Goal: Task Accomplishment & Management: Manage account settings

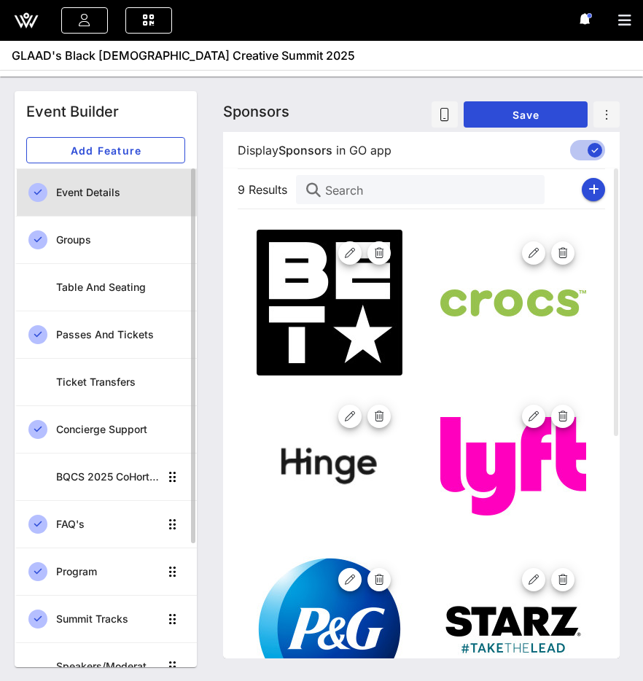
click at [71, 192] on div "Event Details" at bounding box center [120, 193] width 129 height 12
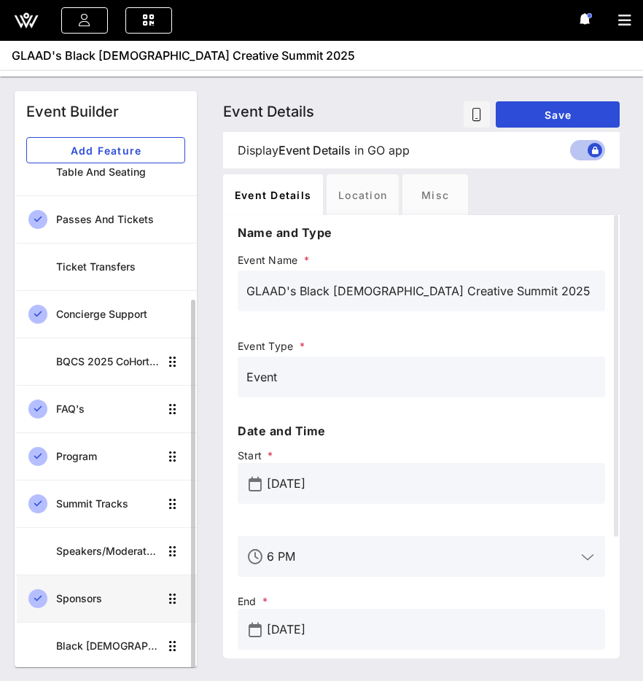
scroll to position [94, 0]
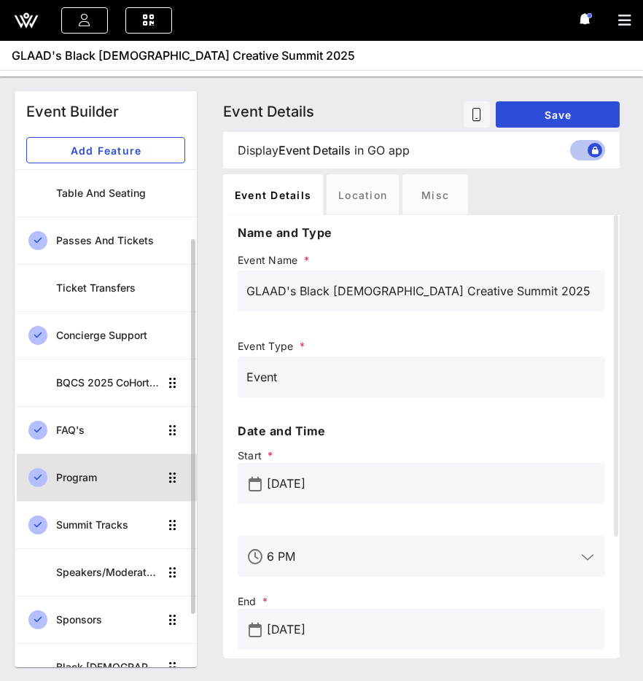
click at [89, 481] on div "Program" at bounding box center [107, 477] width 103 height 12
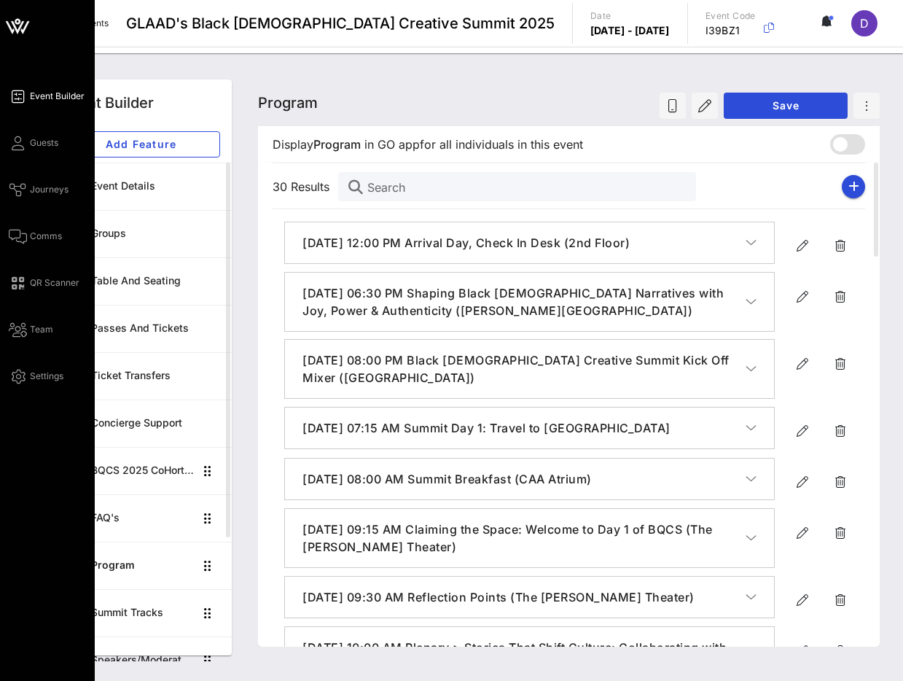
click at [52, 174] on div "Event Builder Guests Journeys Comms QR Scanner Team Settings" at bounding box center [52, 235] width 86 height 297
click at [52, 194] on span "Journeys" at bounding box center [49, 189] width 39 height 13
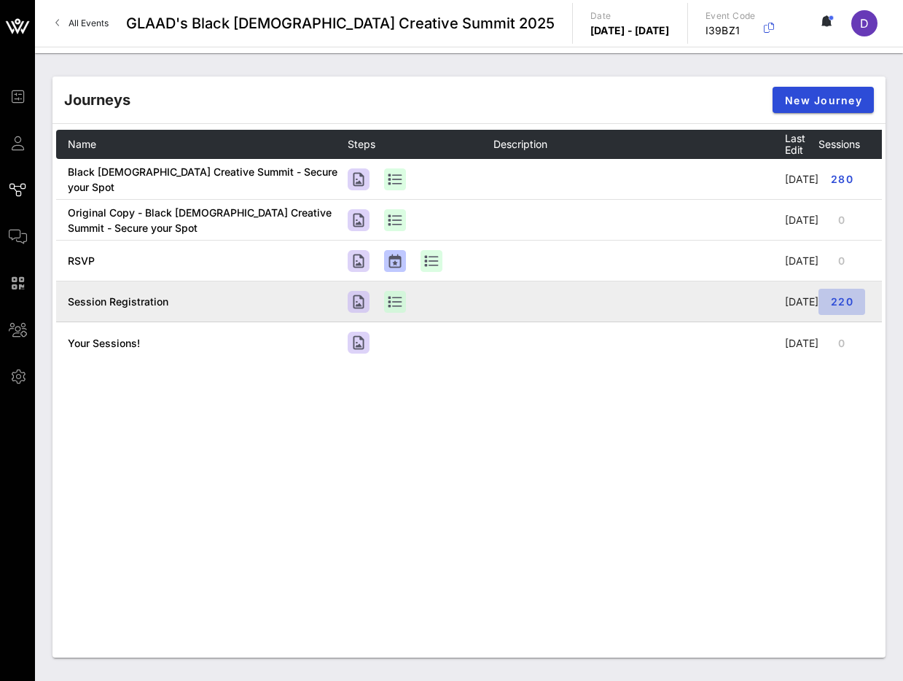
click at [642, 307] on span "220" at bounding box center [841, 301] width 23 height 12
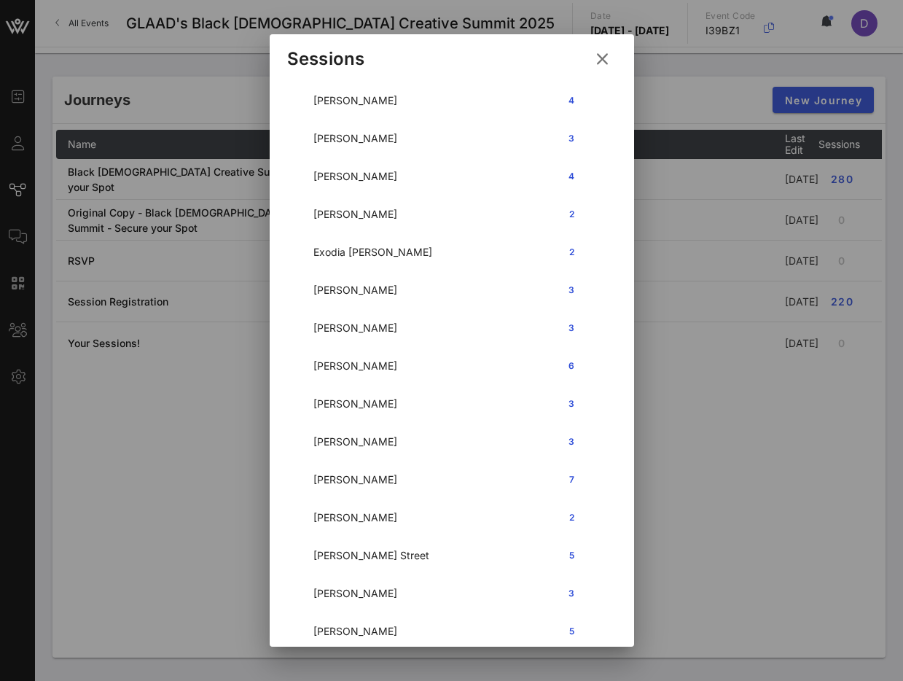
scroll to position [3315, 0]
click at [605, 50] on icon at bounding box center [602, 58] width 20 height 17
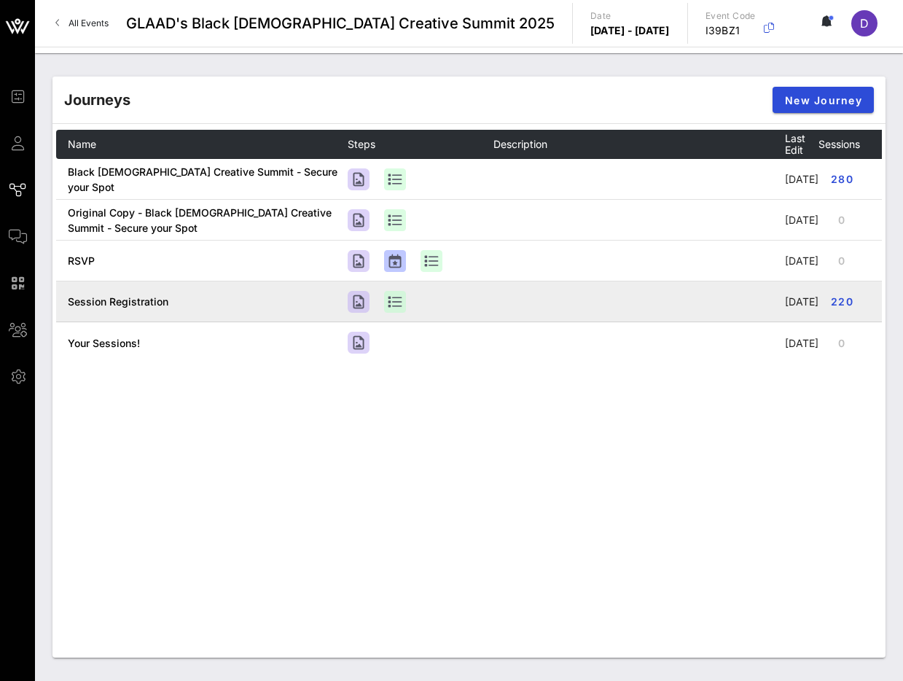
click at [127, 307] on span "Session Registration" at bounding box center [118, 301] width 101 height 12
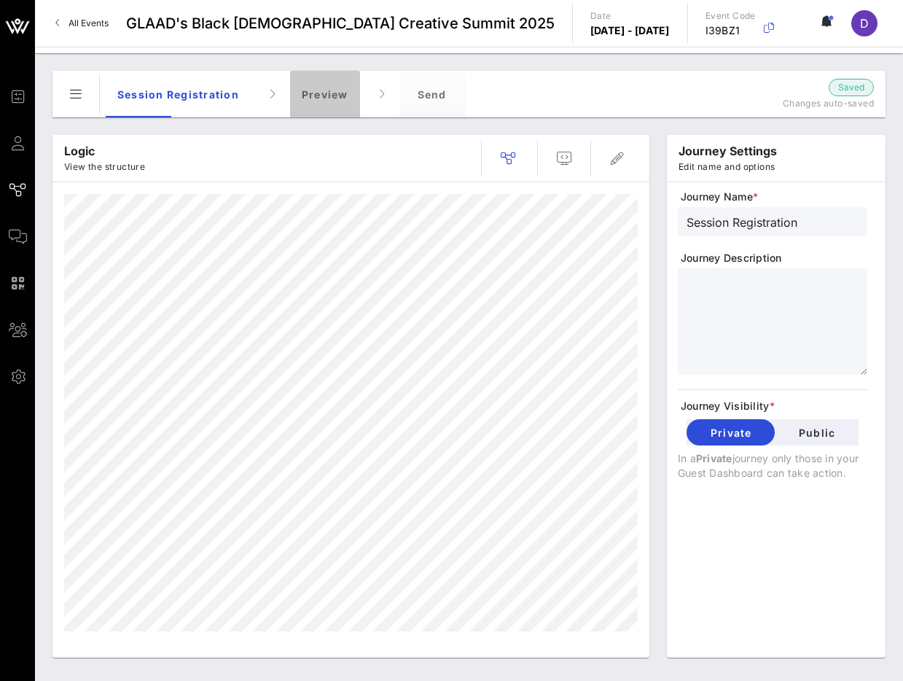
click at [332, 101] on div "Preview" at bounding box center [325, 94] width 70 height 47
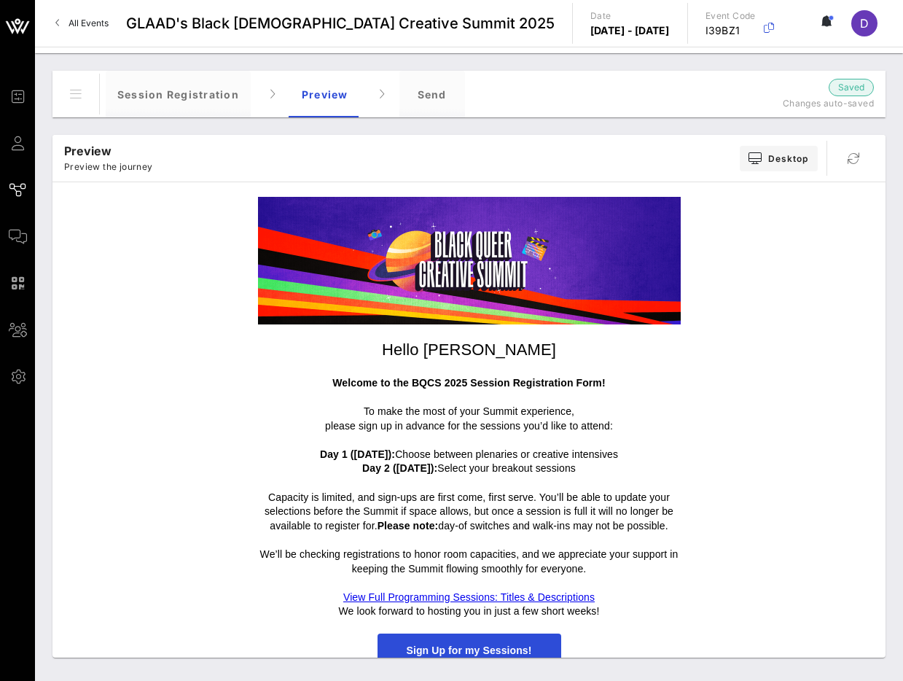
scroll to position [17, 0]
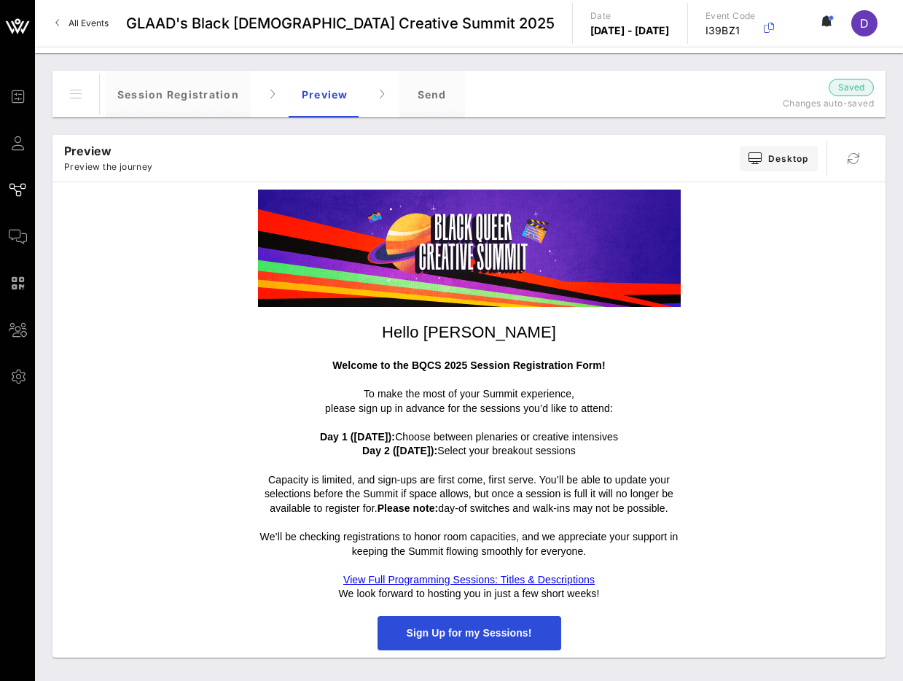
click at [485, 582] on link "View Full Programming Sessions: Titles & Descriptions" at bounding box center [468, 579] width 251 height 12
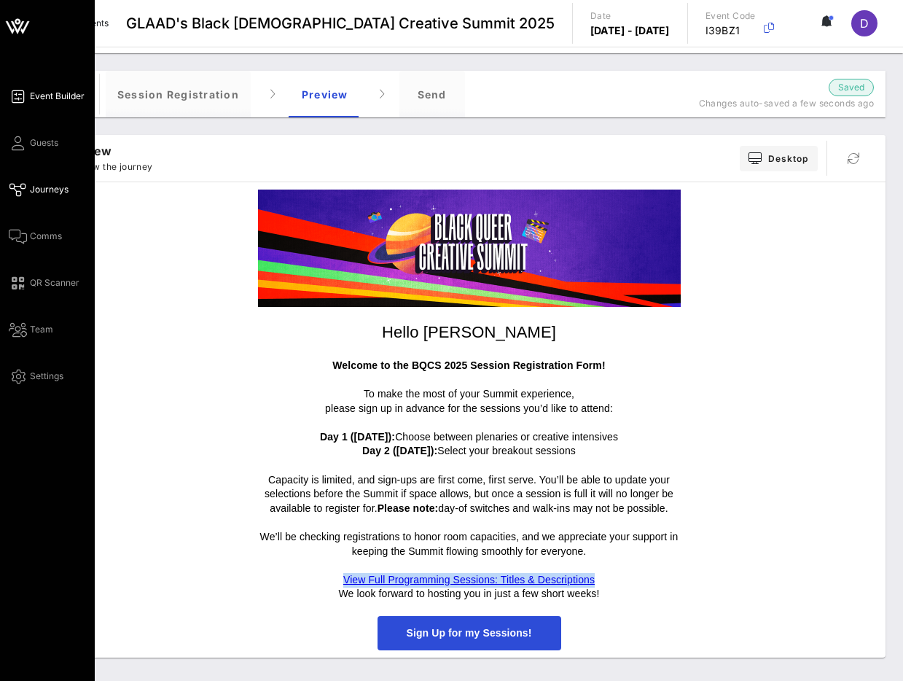
click at [26, 99] on link "Event Builder" at bounding box center [47, 95] width 76 height 17
